Goal: Transaction & Acquisition: Purchase product/service

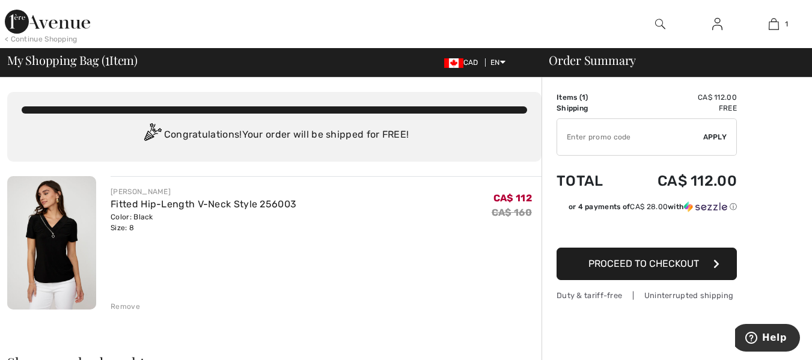
click at [63, 221] on img at bounding box center [51, 242] width 89 height 133
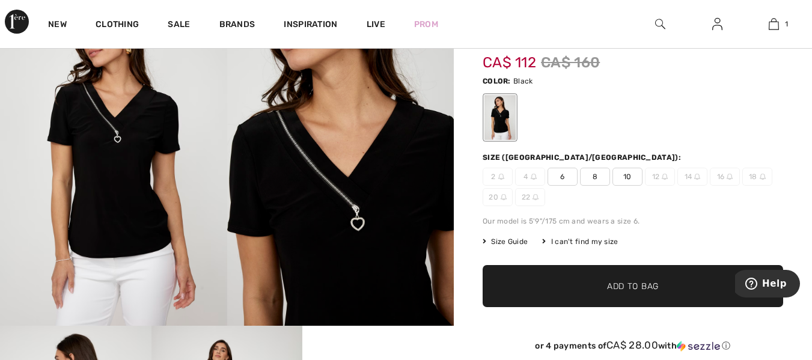
scroll to position [35, 0]
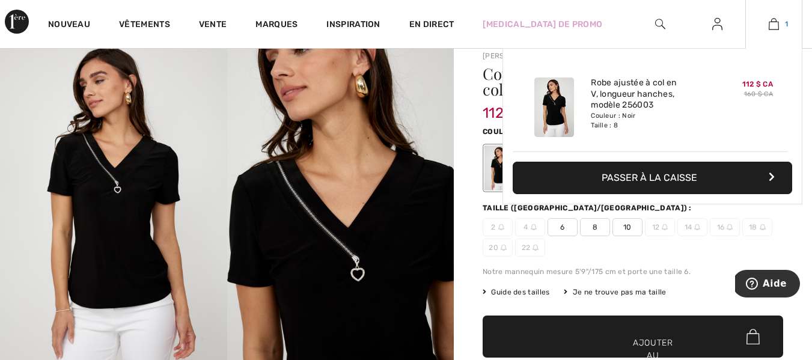
click at [778, 27] on img at bounding box center [774, 24] width 10 height 14
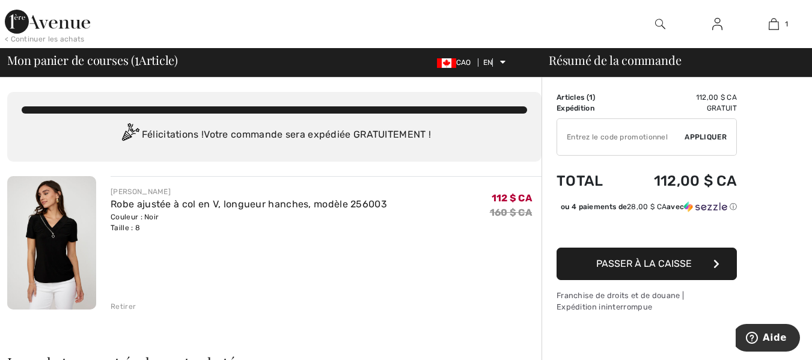
click at [58, 230] on img at bounding box center [51, 242] width 89 height 133
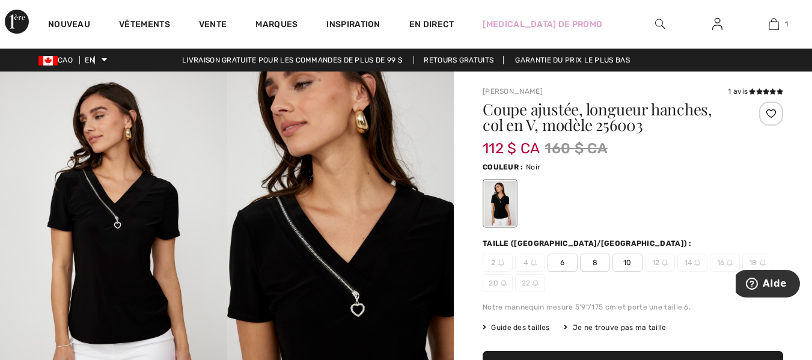
click at [434, 231] on img at bounding box center [340, 242] width 227 height 340
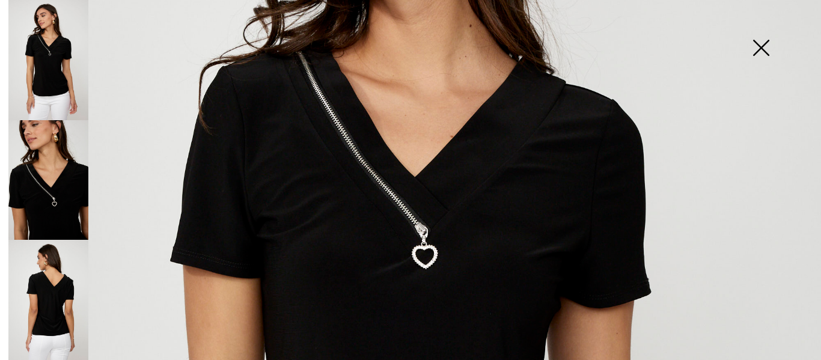
scroll to position [298, 0]
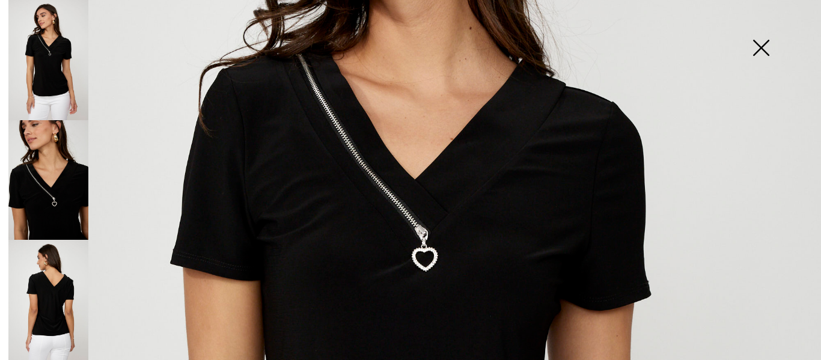
click at [57, 275] on img at bounding box center [48, 300] width 80 height 120
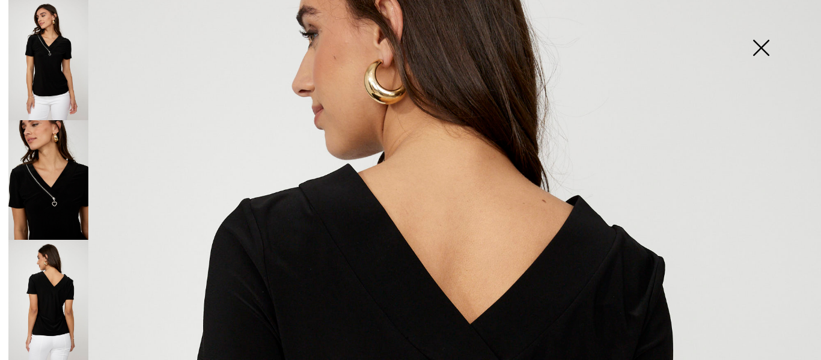
scroll to position [153, 0]
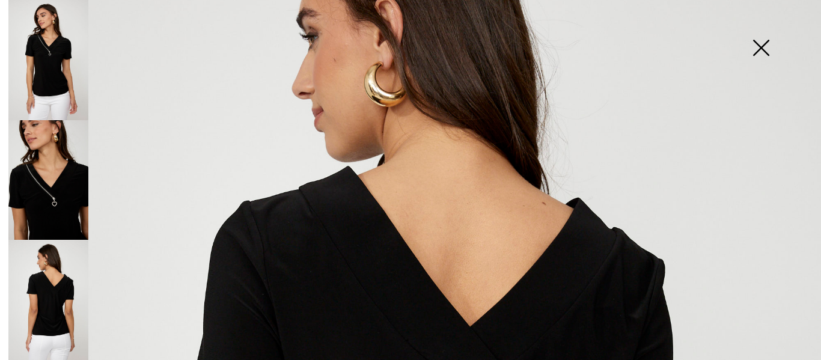
click at [60, 188] on img at bounding box center [48, 180] width 80 height 120
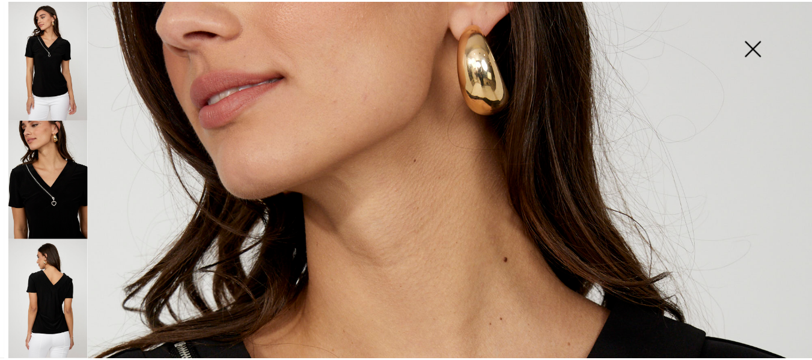
scroll to position [97, 0]
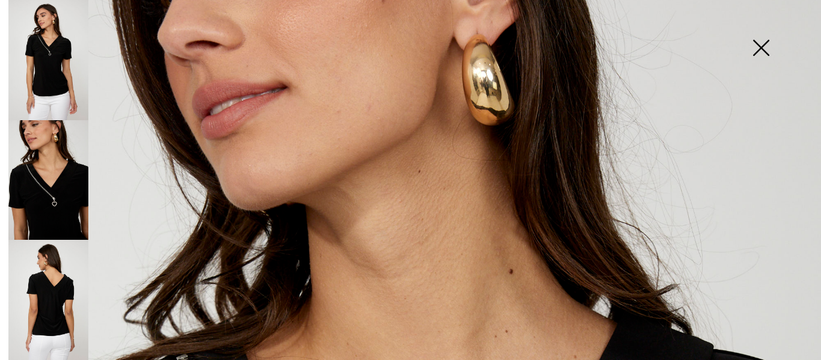
click at [762, 45] on img at bounding box center [761, 49] width 60 height 62
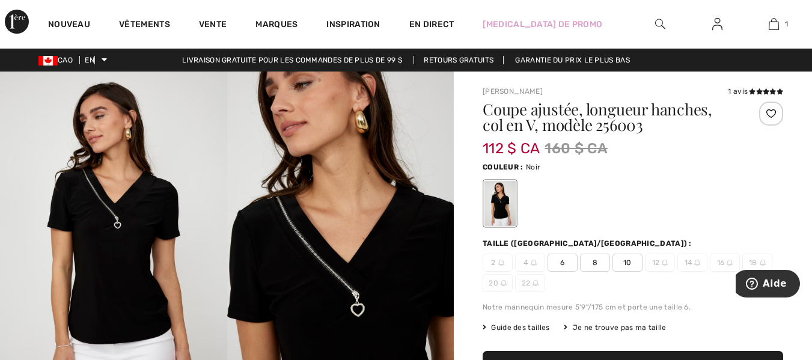
scroll to position [16, 0]
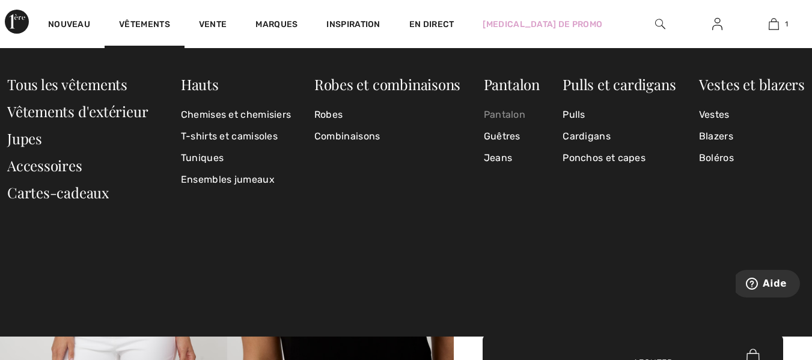
click at [505, 114] on font "Pantalon" at bounding box center [504, 114] width 41 height 11
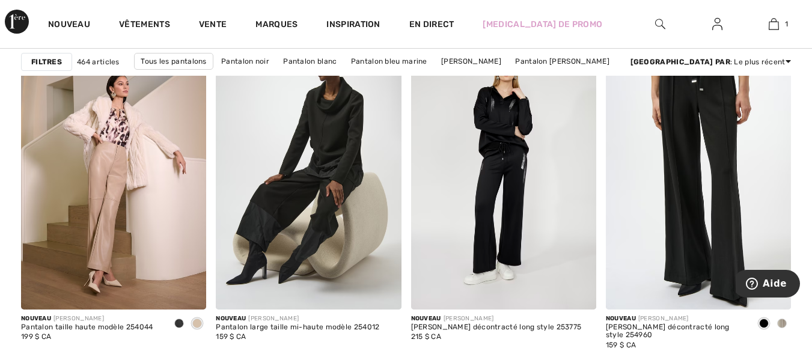
scroll to position [1193, 0]
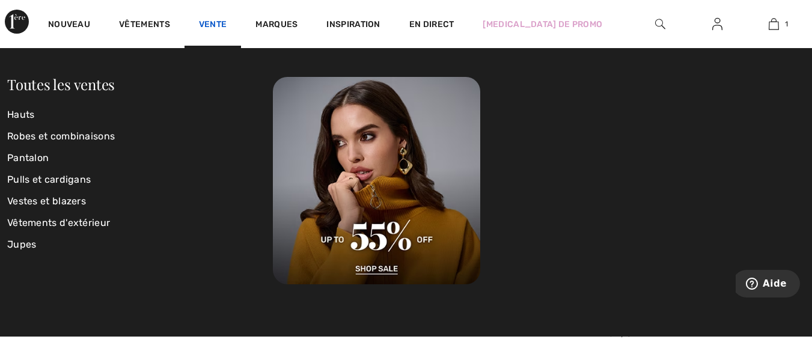
click at [217, 26] on font "Vente" at bounding box center [213, 24] width 28 height 10
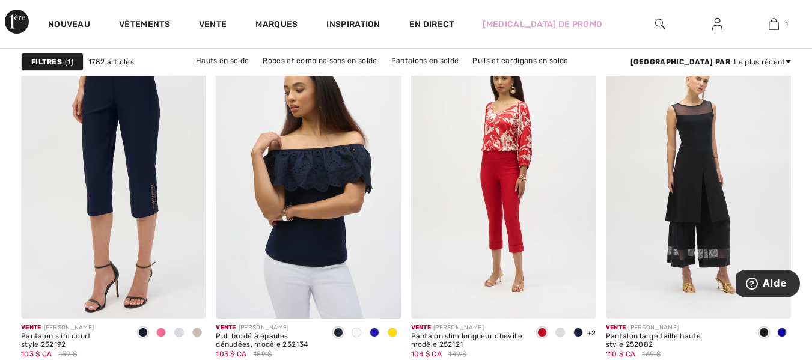
scroll to position [5368, 0]
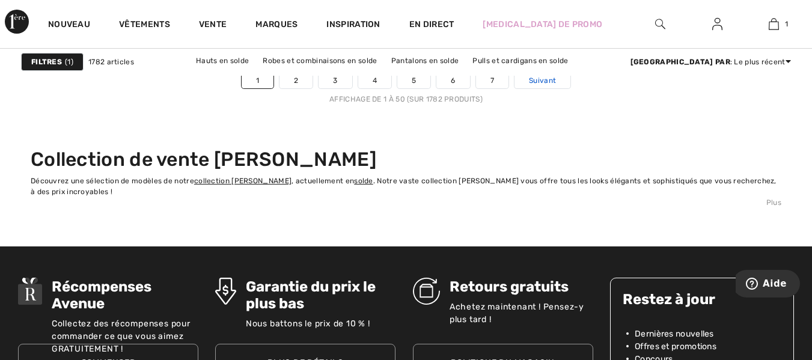
click at [539, 79] on font "Suivant" at bounding box center [542, 80] width 27 height 8
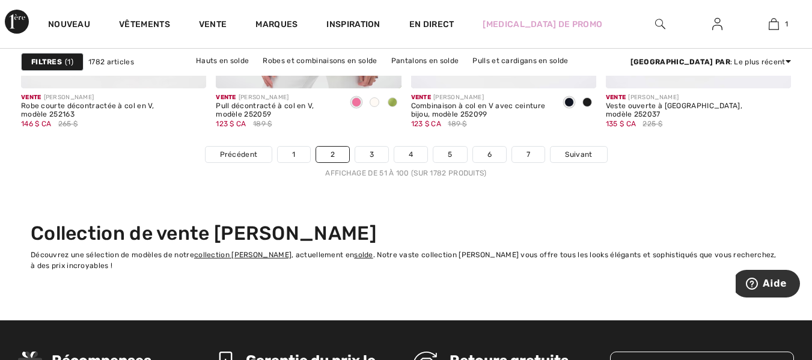
scroll to position [5316, 0]
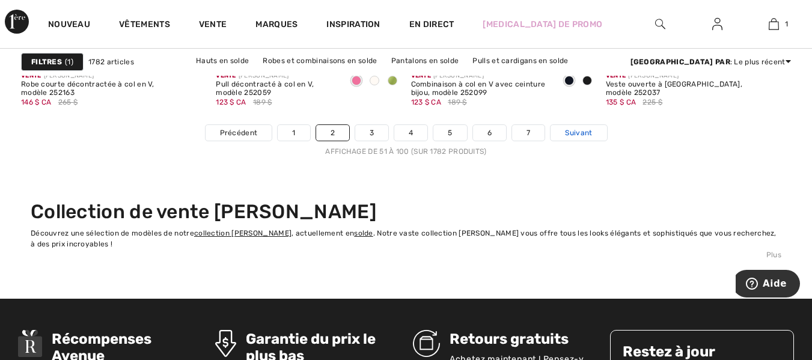
click at [590, 133] on font "Suivant" at bounding box center [578, 133] width 27 height 8
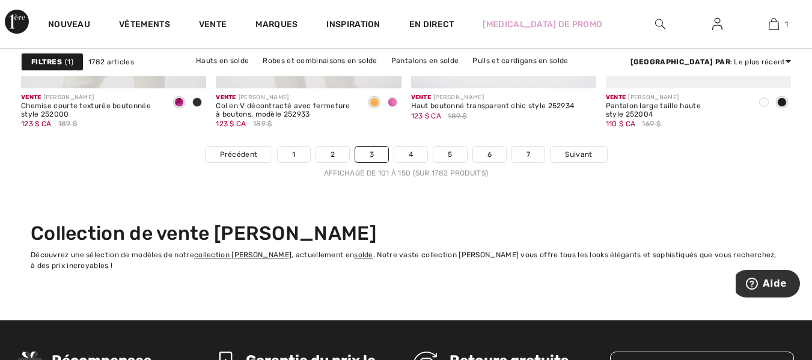
scroll to position [5230, 0]
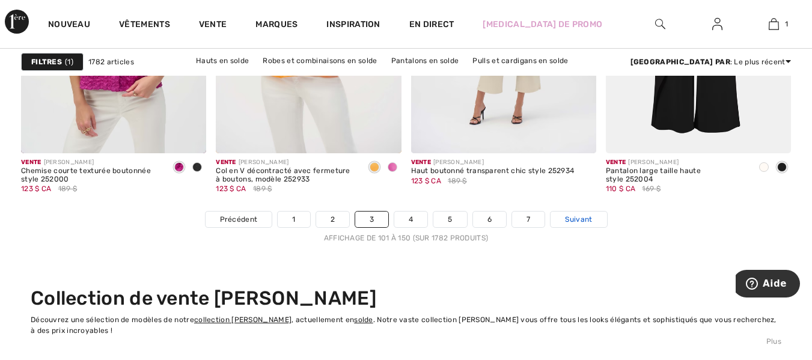
click at [580, 218] on font "Suivant" at bounding box center [578, 219] width 27 height 8
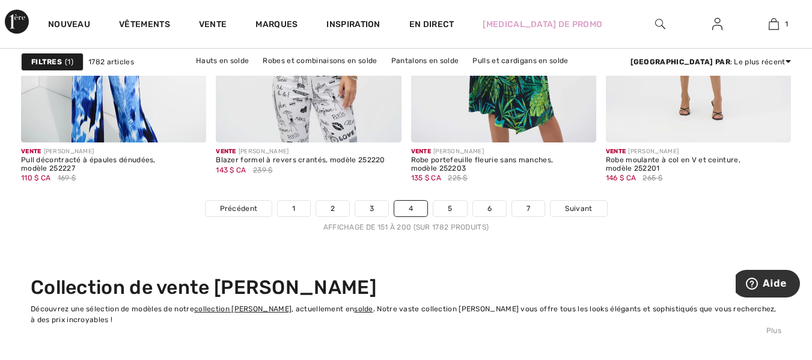
scroll to position [5251, 0]
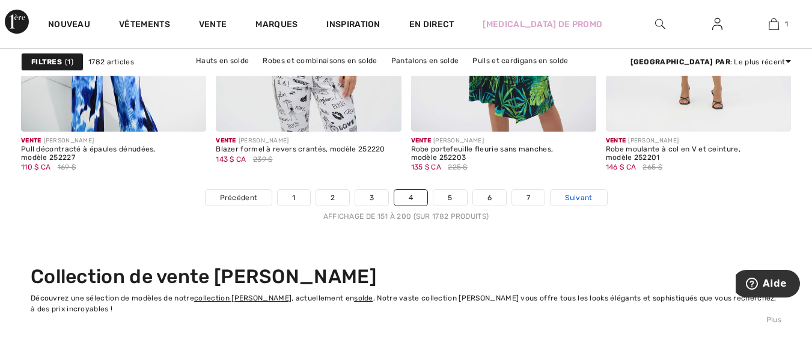
click at [572, 202] on span "Suivant" at bounding box center [578, 197] width 27 height 11
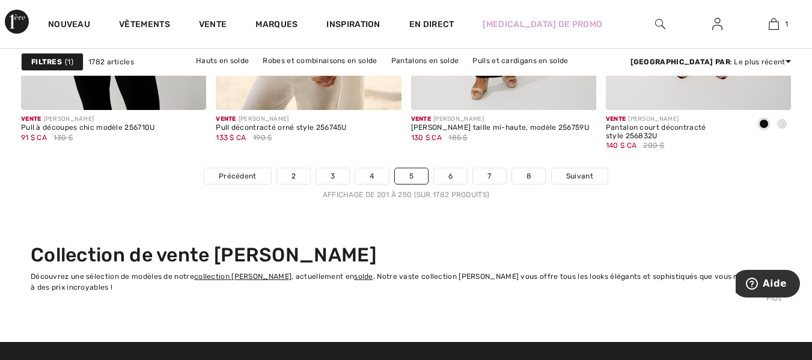
scroll to position [5294, 0]
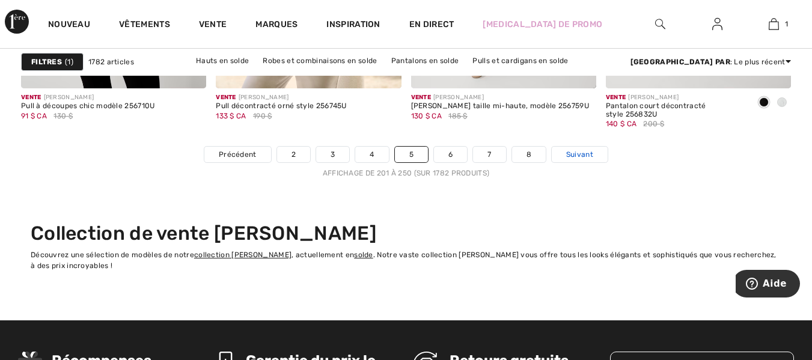
click at [576, 155] on font "Suivant" at bounding box center [579, 154] width 27 height 8
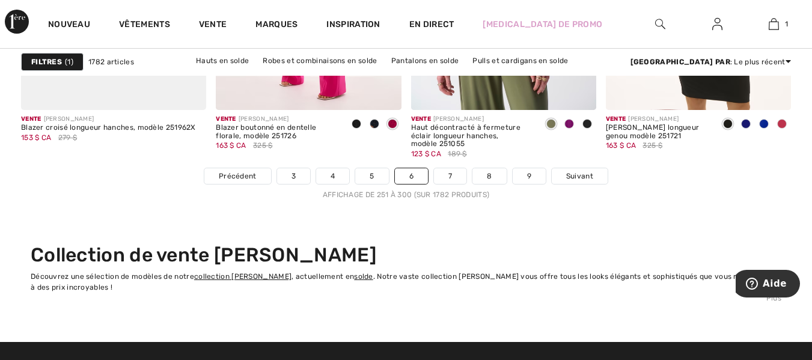
scroll to position [5164, 0]
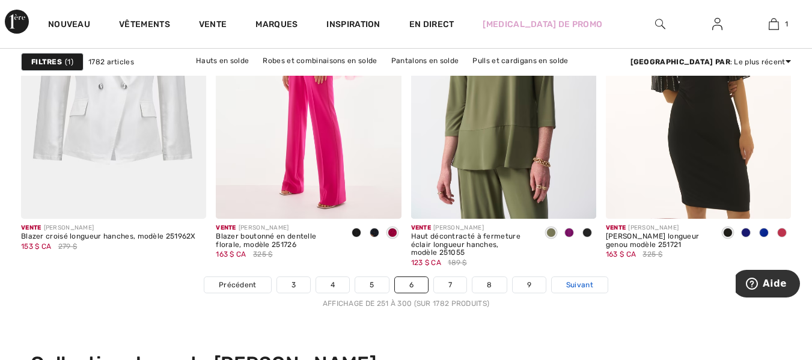
click at [578, 284] on font "Suivant" at bounding box center [579, 285] width 27 height 8
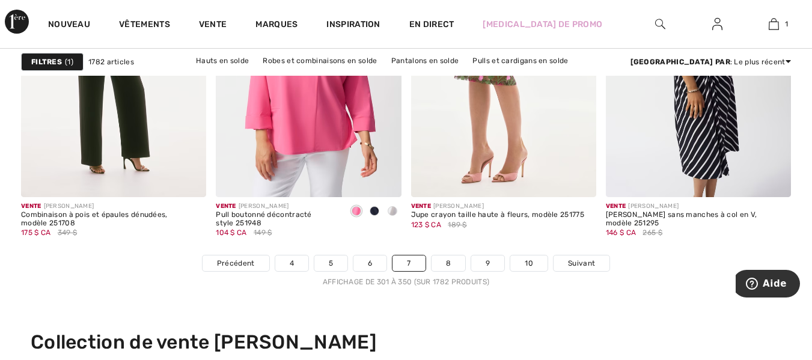
scroll to position [5219, 0]
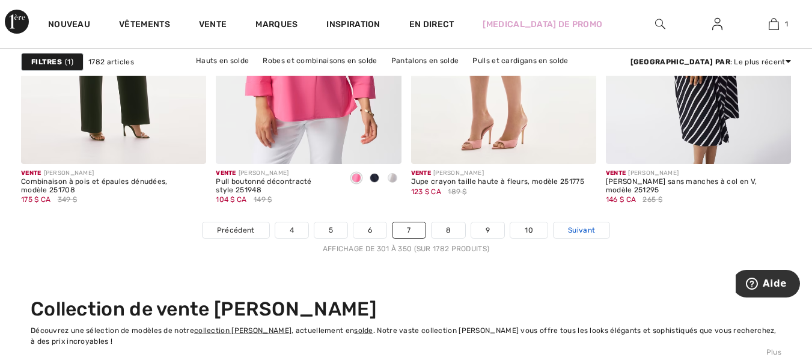
click at [593, 230] on font "Suivant" at bounding box center [581, 230] width 27 height 8
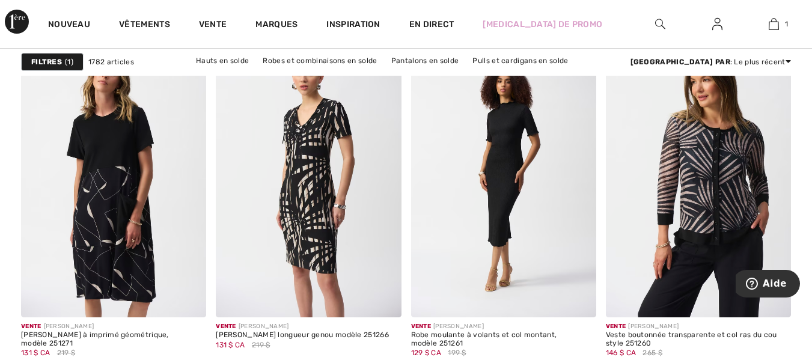
scroll to position [2000, 0]
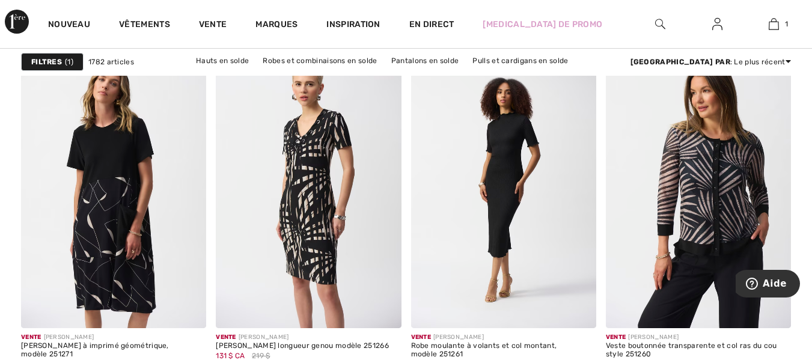
drag, startPoint x: 807, startPoint y: 128, endPoint x: 816, endPoint y: 132, distance: 10.3
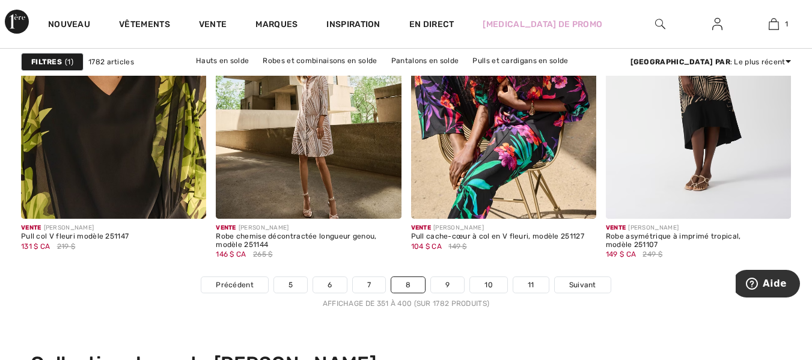
scroll to position [5349, 0]
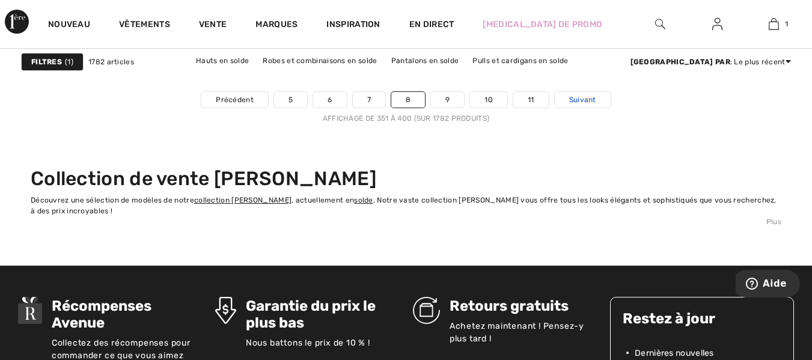
click at [582, 100] on font "Suivant" at bounding box center [582, 100] width 27 height 8
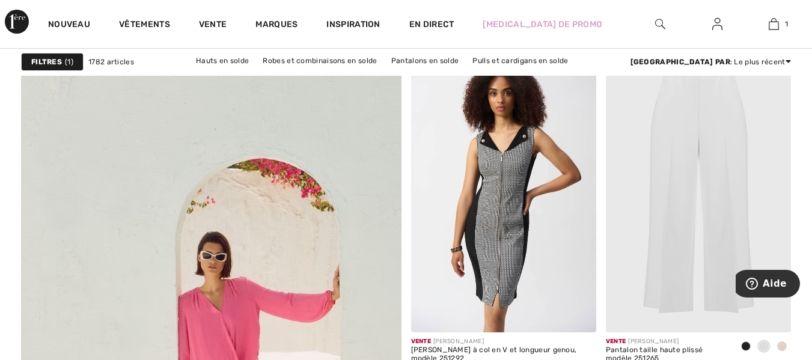
scroll to position [2859, 0]
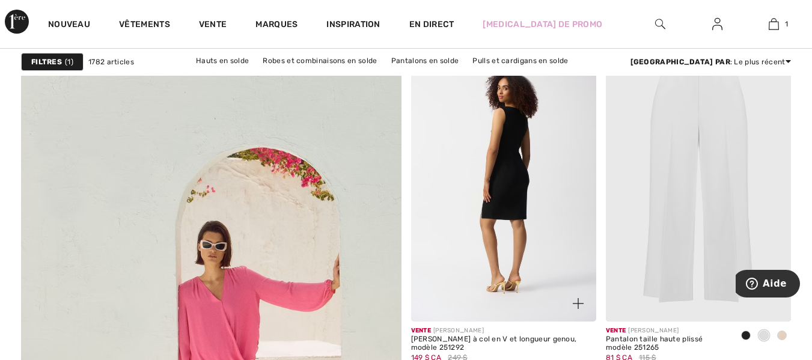
click at [508, 224] on img at bounding box center [503, 183] width 185 height 278
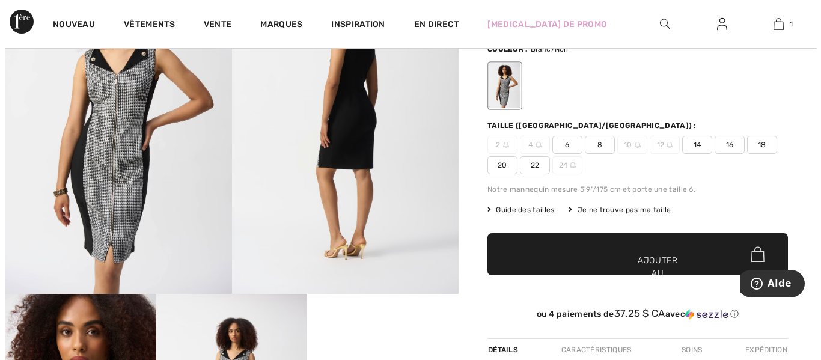
scroll to position [108, 0]
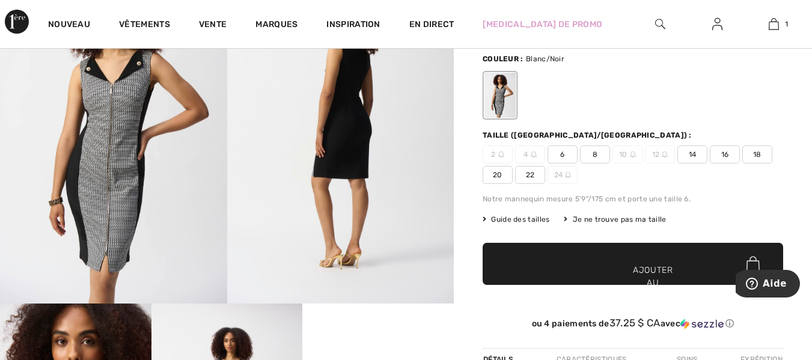
click at [194, 159] on img at bounding box center [113, 133] width 227 height 340
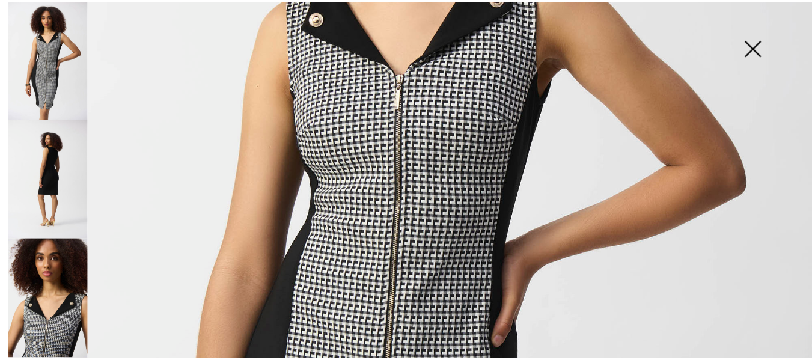
scroll to position [355, 0]
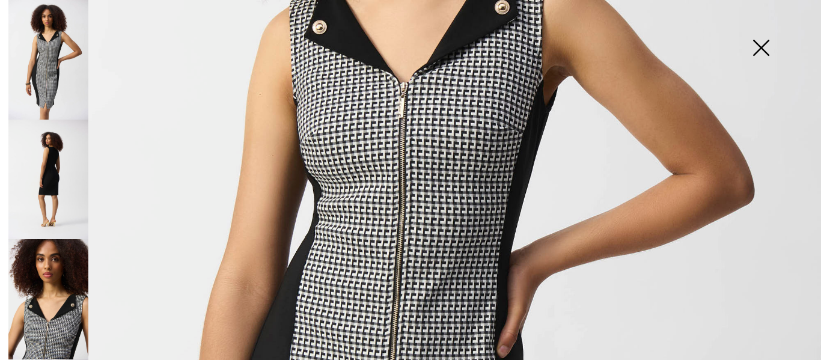
click at [763, 54] on img at bounding box center [761, 49] width 60 height 62
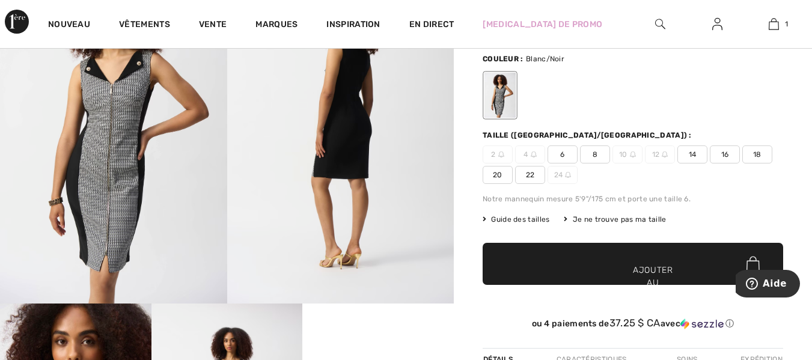
click at [593, 157] on font "8" at bounding box center [595, 154] width 5 height 8
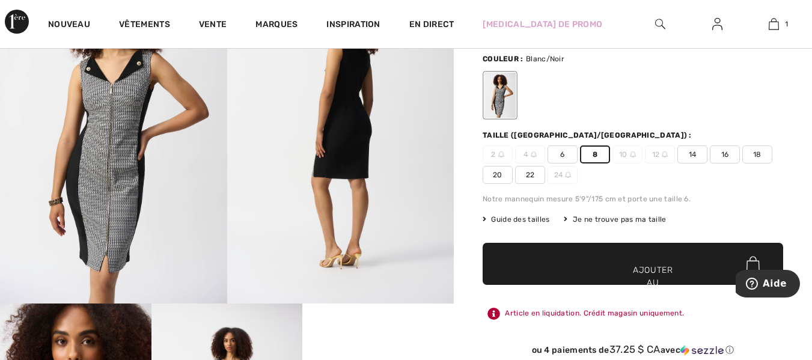
click at [638, 272] on font "Ajouter au panier" at bounding box center [653, 283] width 40 height 38
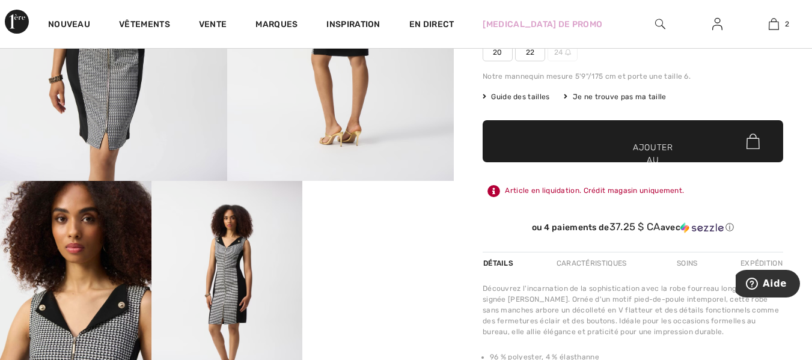
scroll to position [0, 0]
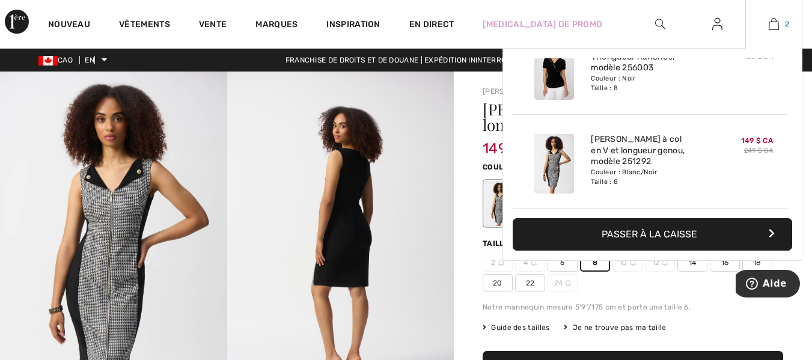
click at [778, 22] on img at bounding box center [774, 24] width 10 height 14
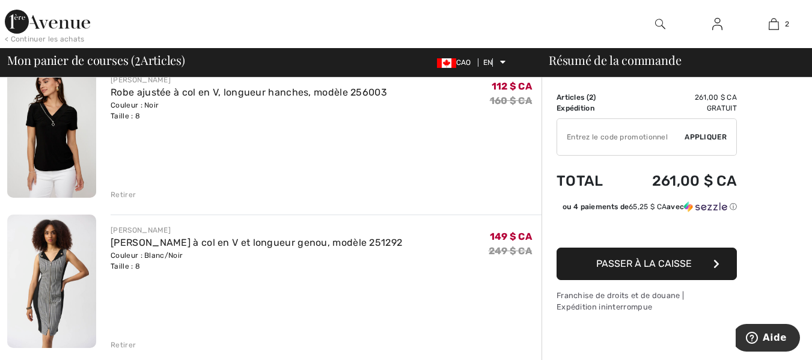
scroll to position [114, 0]
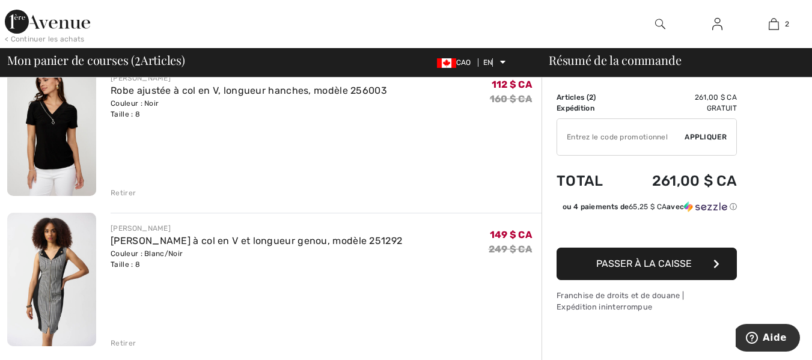
click at [456, 136] on div "[PERSON_NAME] ajustée à col en V, longueur hanches, modèle 256003 Couleur : Noi…" at bounding box center [326, 131] width 431 height 136
